Goal: Find specific page/section: Find specific page/section

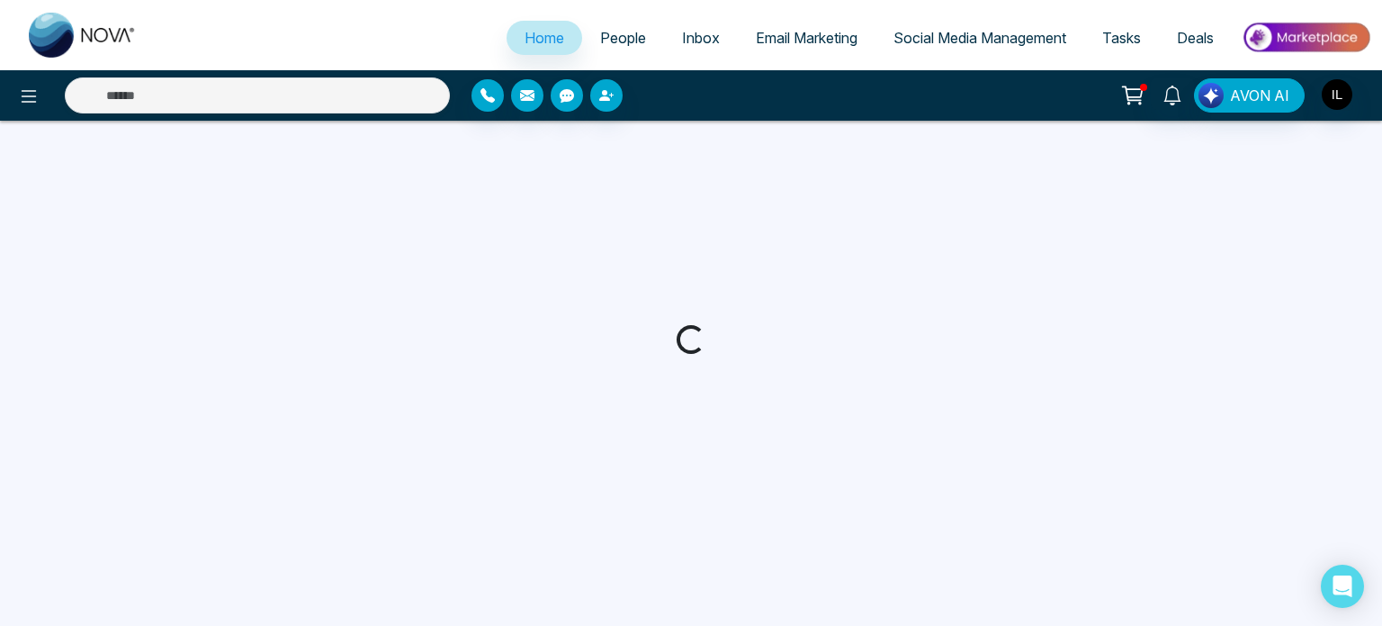
select select "*"
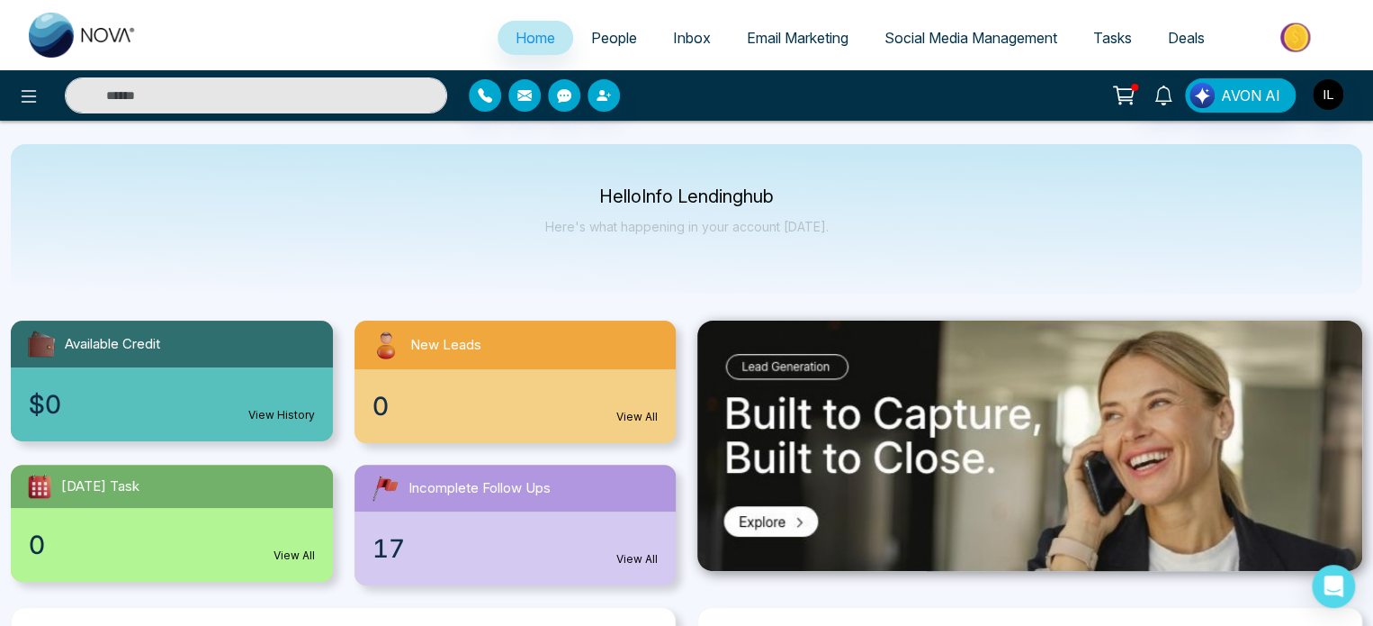
click at [812, 49] on link "Email Marketing" at bounding box center [798, 38] width 138 height 34
